Goal: Entertainment & Leisure: Consume media (video, audio)

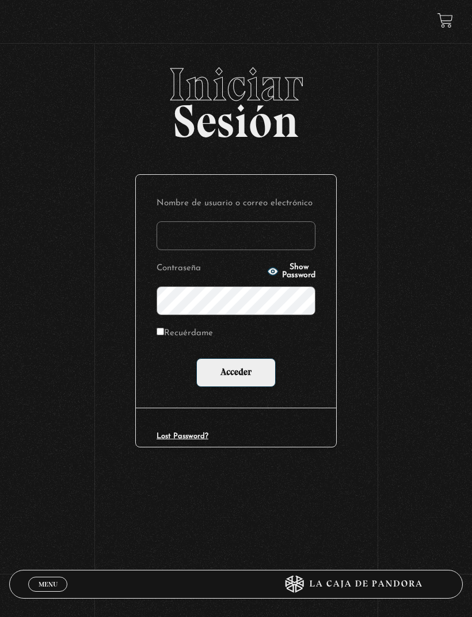
type input "kmariagarita0@gmail.com"
click at [236, 374] on input "Acceder" at bounding box center [235, 372] width 79 height 29
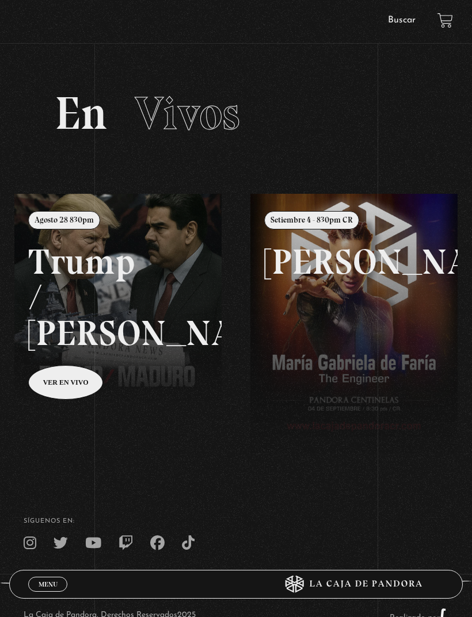
click at [44, 584] on span "Menu" at bounding box center [48, 584] width 19 height 7
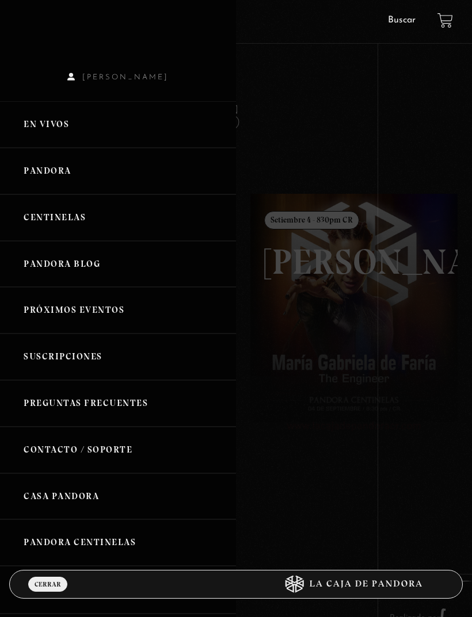
click at [32, 231] on link "Centinelas" at bounding box center [118, 217] width 236 height 47
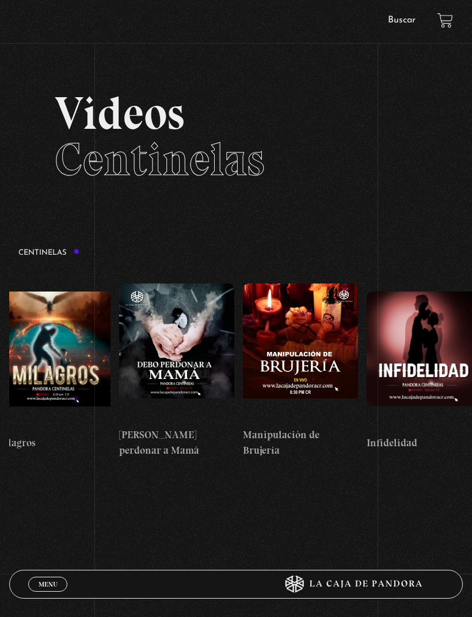
scroll to position [0, 4217]
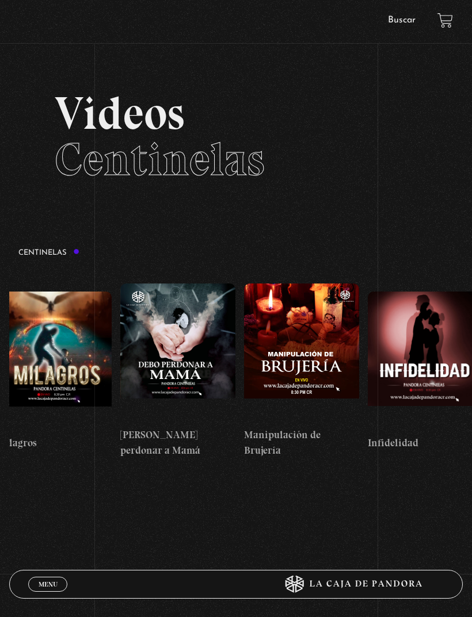
click at [51, 169] on div "Videos Centinelas" at bounding box center [235, 136] width 377 height 92
click at [169, 328] on figure at bounding box center [177, 353] width 115 height 138
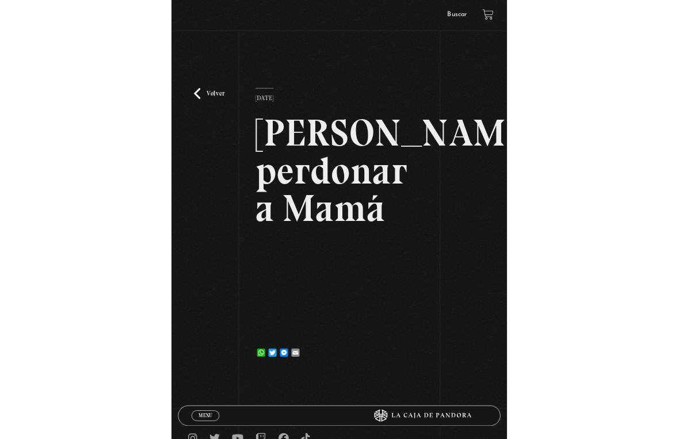
scroll to position [14, 0]
